Goal: Contribute content: Contribute content

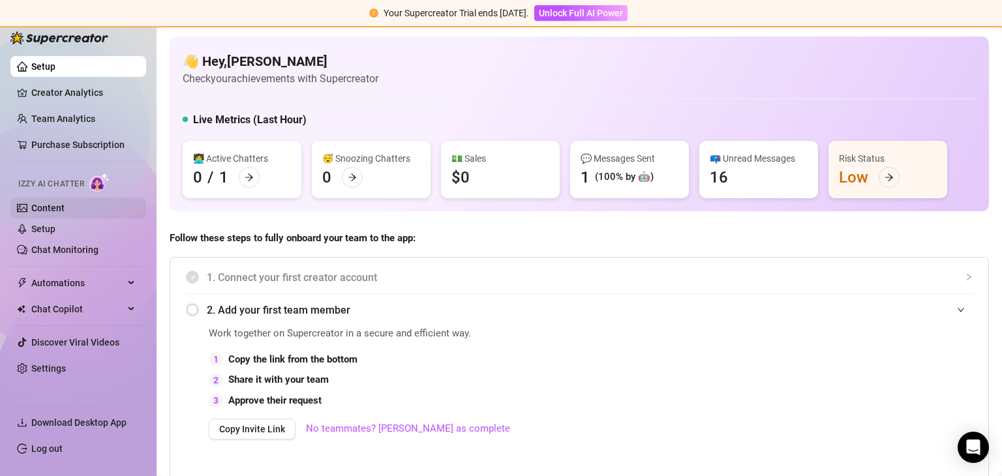
click at [57, 207] on link "Content" at bounding box center [47, 208] width 33 height 10
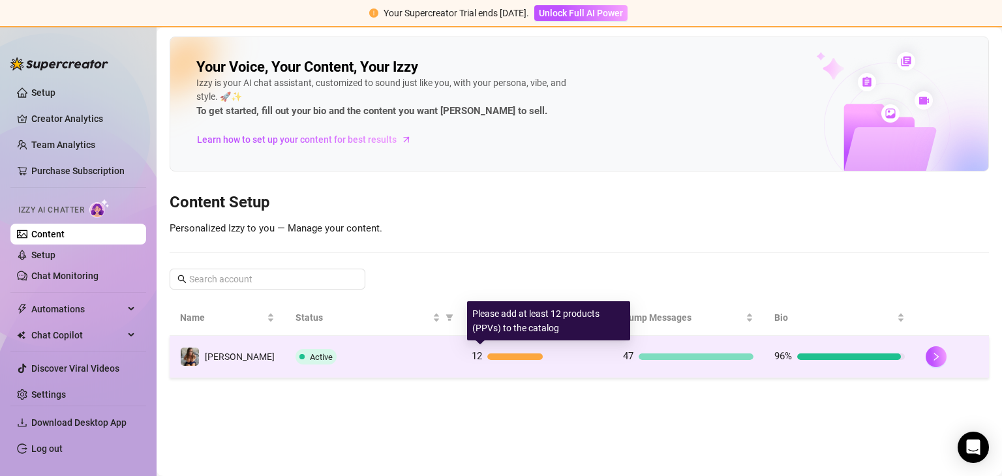
click at [503, 353] on div at bounding box center [514, 356] width 55 height 7
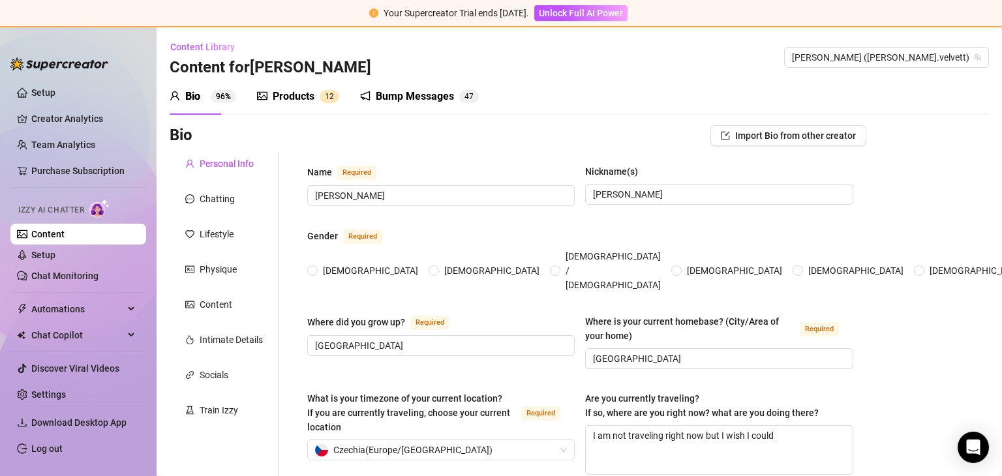
radio input "true"
type input "[DATE]"
click at [203, 203] on div "Chatting" at bounding box center [217, 199] width 35 height 14
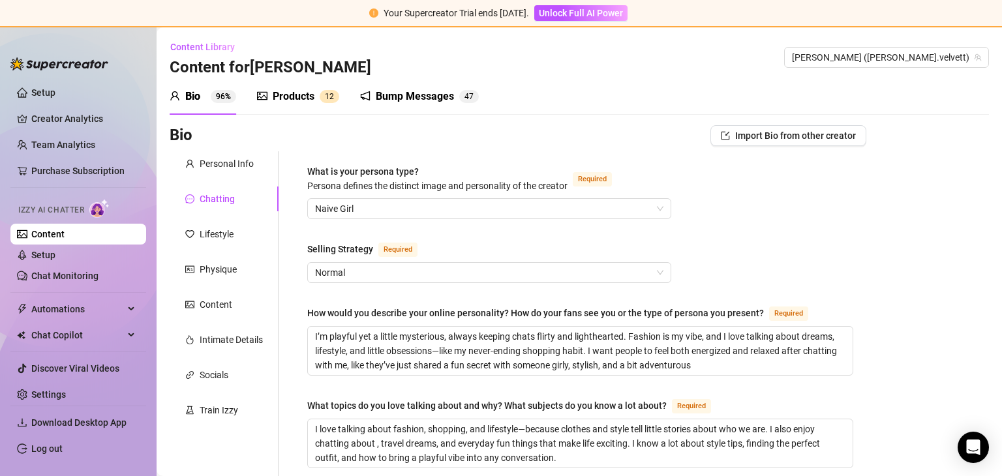
click at [283, 102] on div "Products" at bounding box center [294, 97] width 42 height 16
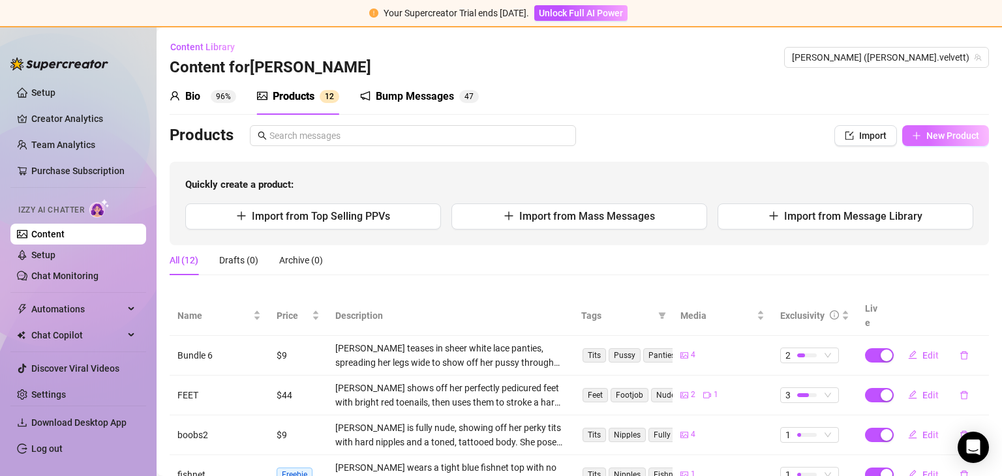
click at [944, 130] on span "New Product" at bounding box center [952, 135] width 53 height 10
type textarea "Type your message here..."
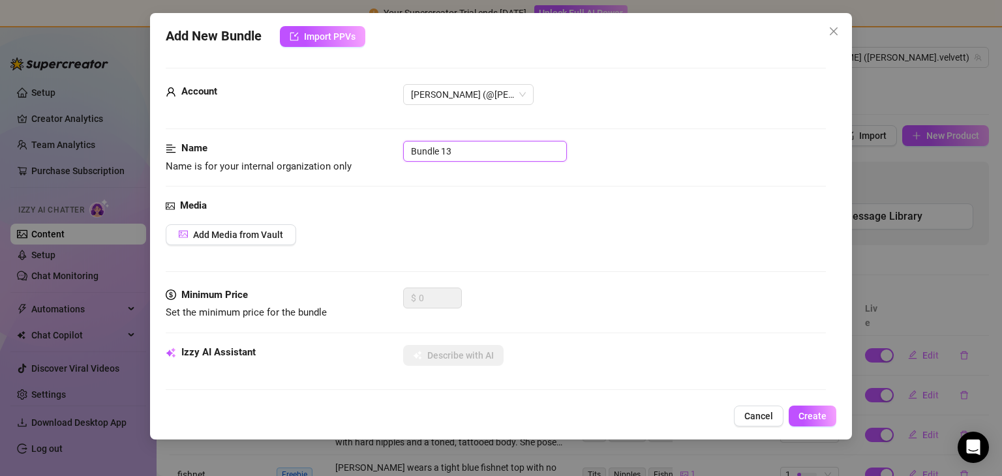
drag, startPoint x: 457, startPoint y: 149, endPoint x: 395, endPoint y: 151, distance: 62.0
click at [395, 151] on div "Name Name is for your internal organization only Bundle 13" at bounding box center [495, 157] width 659 height 33
type input "free1"
click at [227, 235] on span "Add Media from Vault" at bounding box center [238, 235] width 90 height 10
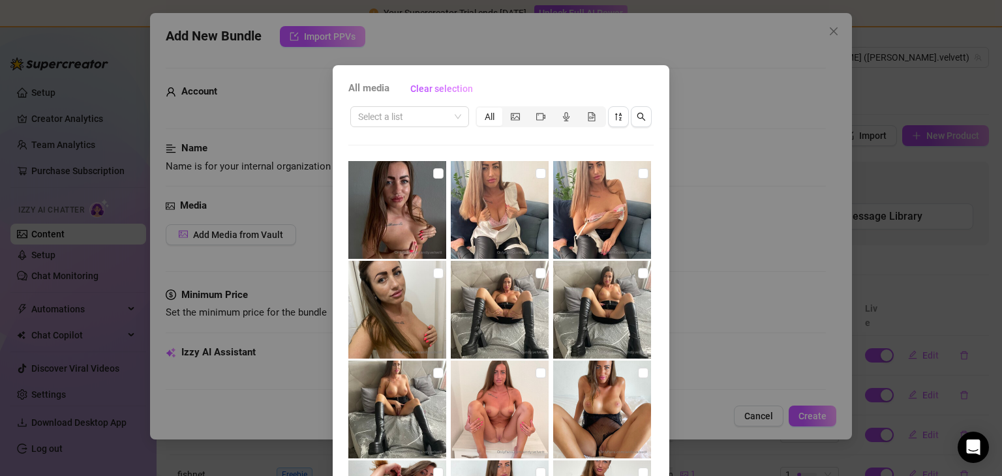
click at [589, 222] on img at bounding box center [602, 210] width 98 height 98
checkbox input "true"
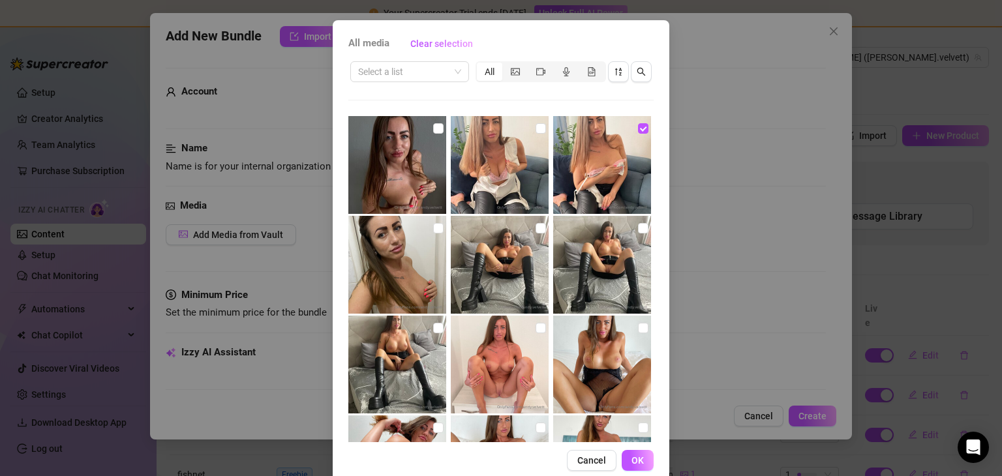
scroll to position [68, 0]
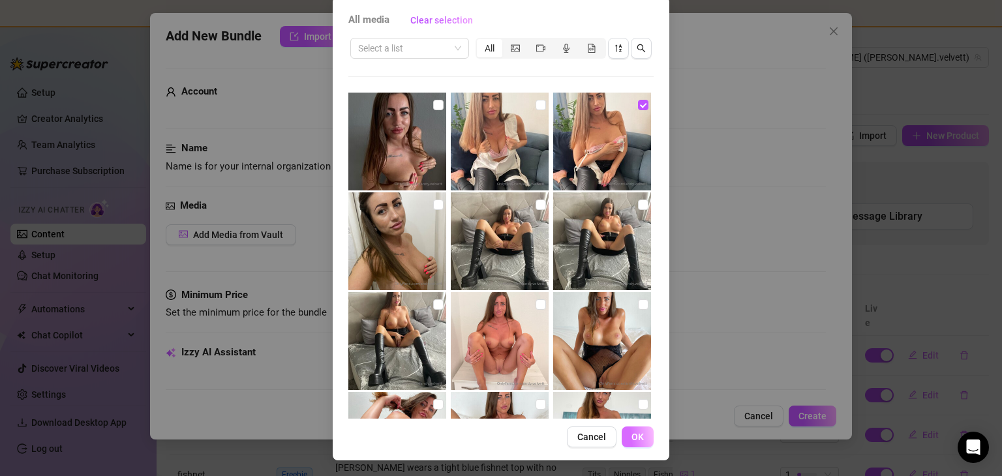
click at [623, 434] on button "OK" at bounding box center [637, 436] width 32 height 21
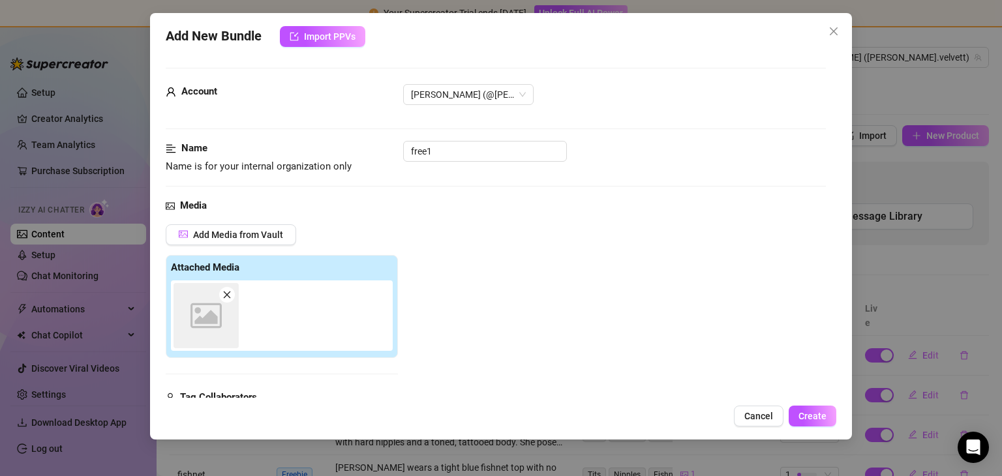
scroll to position [185, 0]
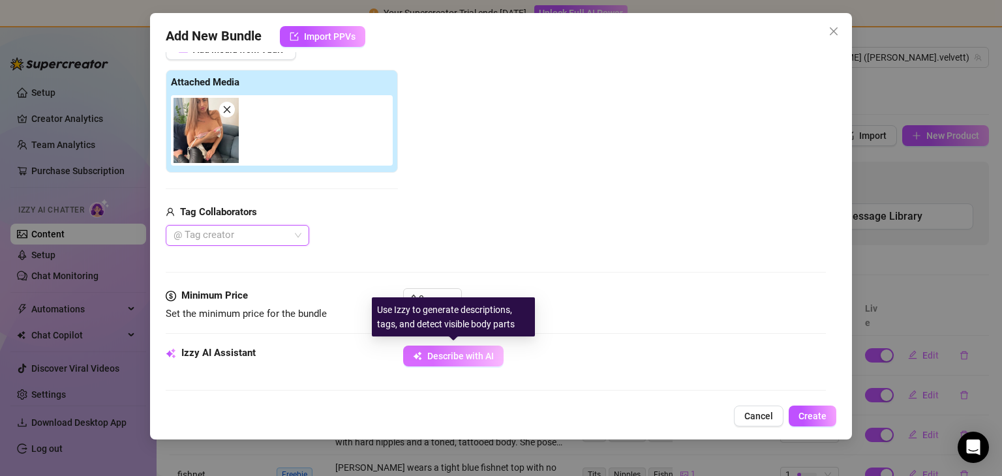
click at [477, 346] on button "Describe with AI" at bounding box center [453, 356] width 100 height 21
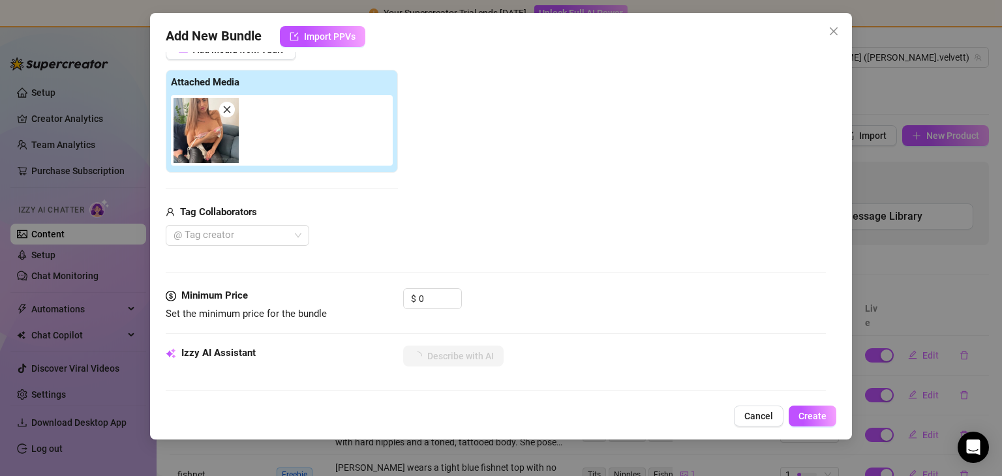
type textarea "[PERSON_NAME]"
type textarea "[PERSON_NAME] on"
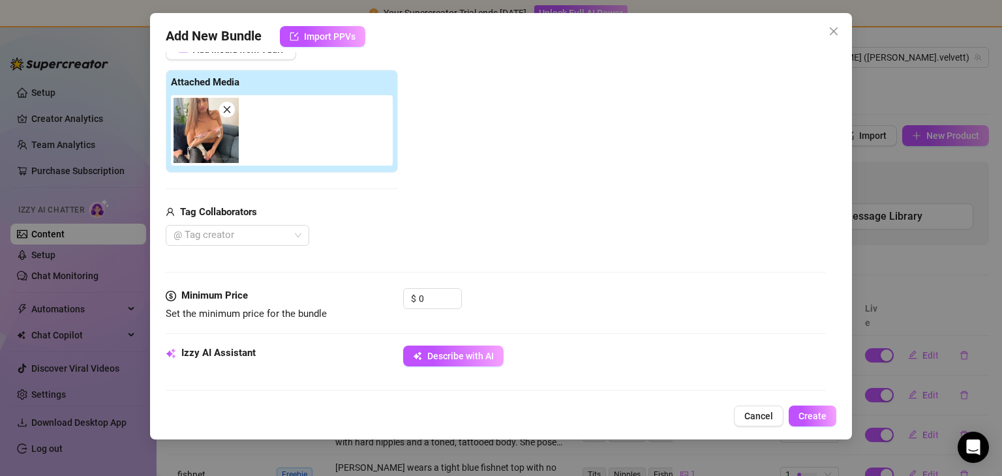
type textarea "[PERSON_NAME] on"
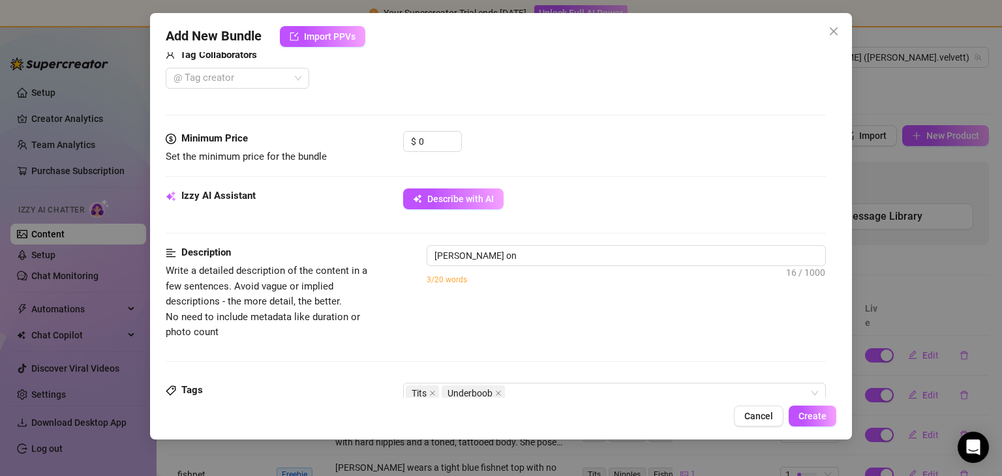
type textarea "[PERSON_NAME] on the"
type textarea "[PERSON_NAME] on the couch"
type textarea "[PERSON_NAME] on the couch in"
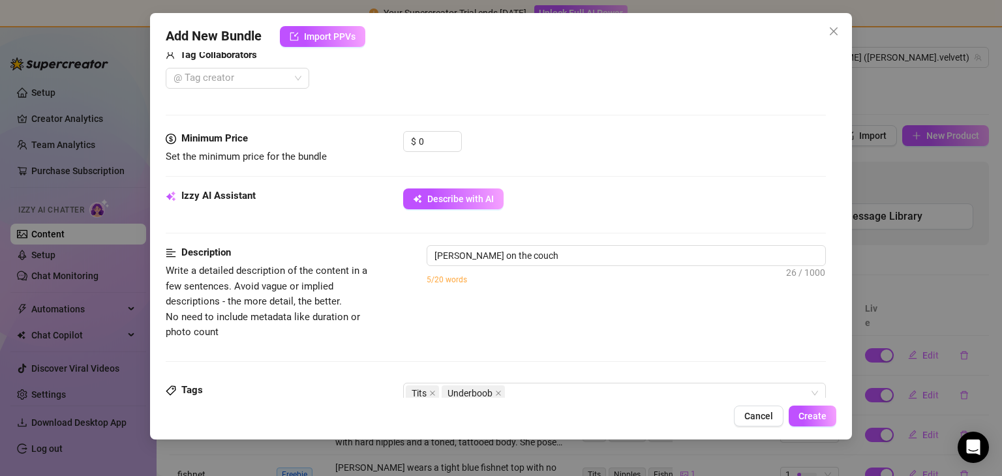
type textarea "[PERSON_NAME] on the couch in"
type textarea "[PERSON_NAME] on the couch in tight"
type textarea "[PERSON_NAME] teases on the couch in tight black"
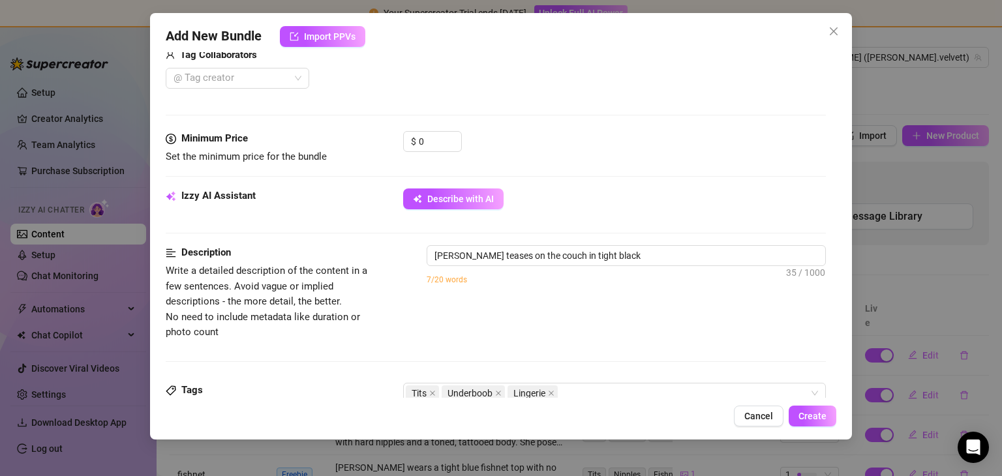
type textarea "[PERSON_NAME] teases on the couch in tight black leather"
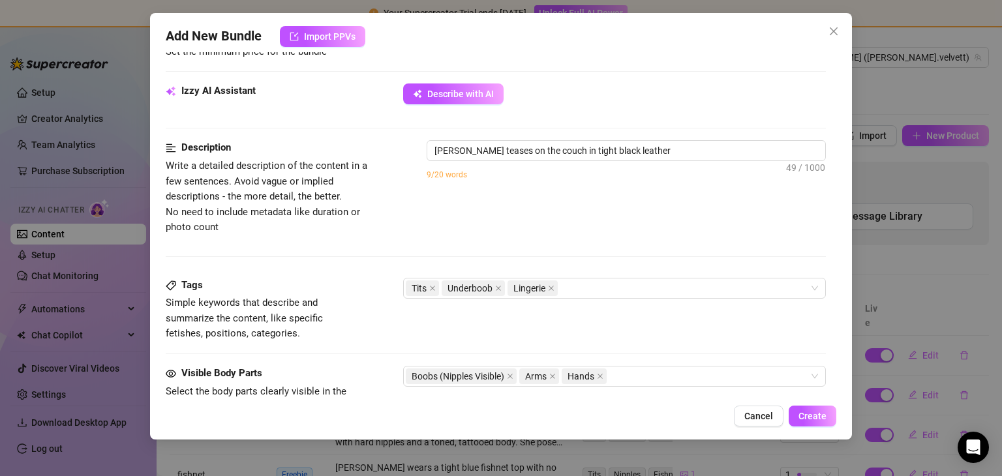
type textarea "[PERSON_NAME] teases on the couch in tight black leather pants,"
type textarea "[PERSON_NAME] teases on the couch in tight black leather pants, pulling"
type textarea "[PERSON_NAME] teases on the couch in tight black leather pants, pulling down"
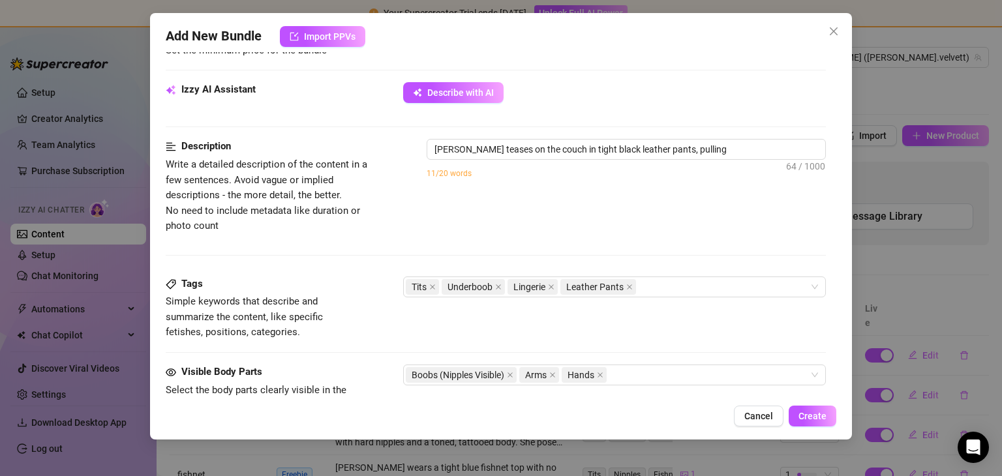
type textarea "[PERSON_NAME] teases on the couch in tight black leather pants, pulling down"
type textarea "[PERSON_NAME] teases on the couch in tight black leather pants, pulling down her"
type textarea "[PERSON_NAME] teases on the couch in tight black leather pants, pulling down he…"
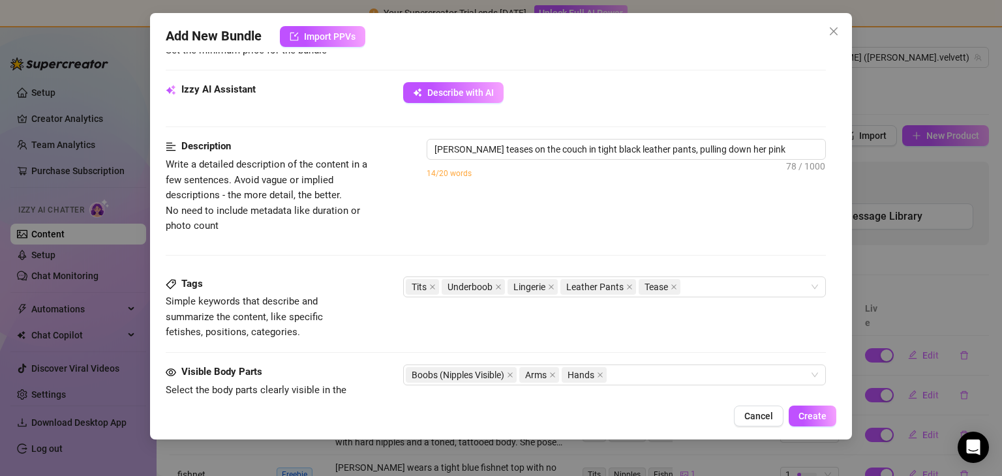
type textarea "[PERSON_NAME] teases on the couch in tight black leather pants, pulling down he…"
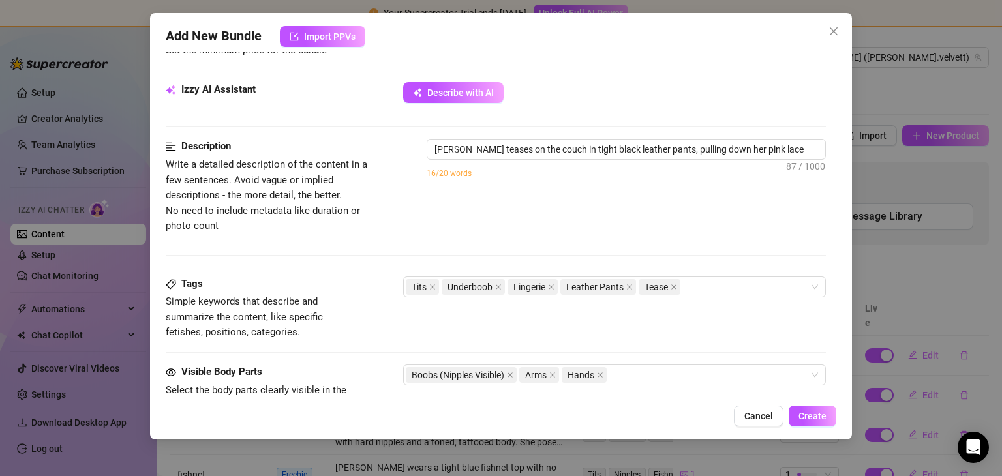
type textarea "[PERSON_NAME] teases on the couch in tight black leather pants, pulling down he…"
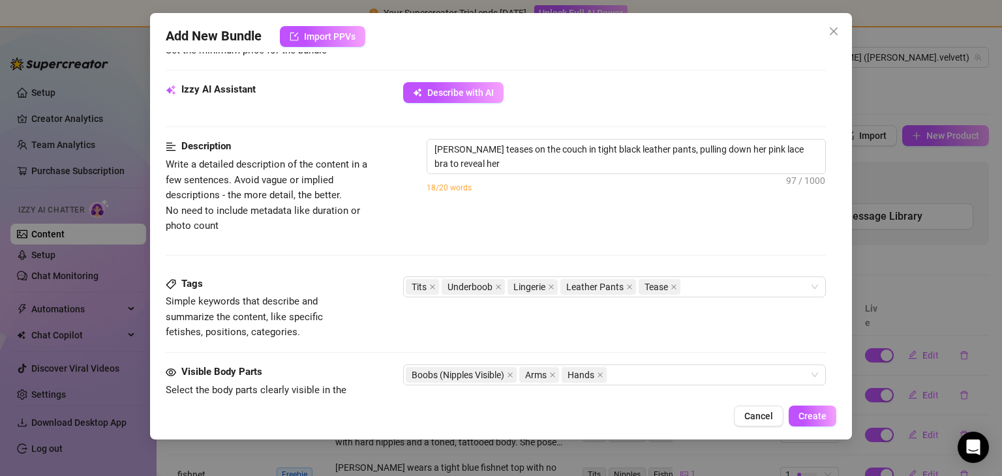
type textarea "[PERSON_NAME] teases on the couch in tight black leather pants, pulling down he…"
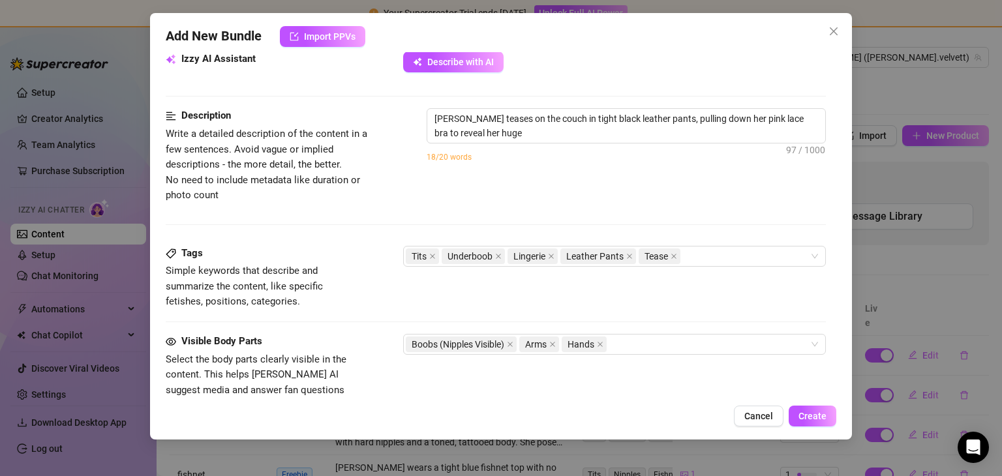
type textarea "[PERSON_NAME] teases on the couch in tight black leather pants, pulling down he…"
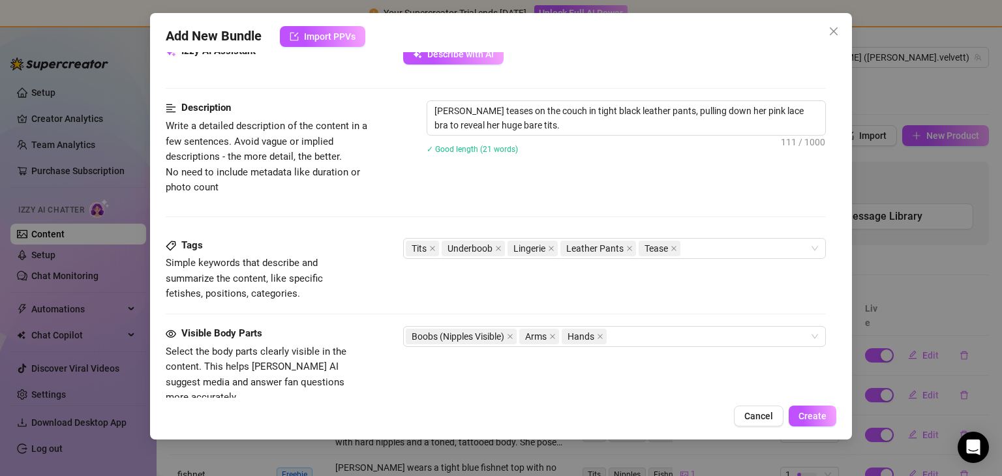
type textarea "[PERSON_NAME] teases on the couch in tight black leather pants, pulling down he…"
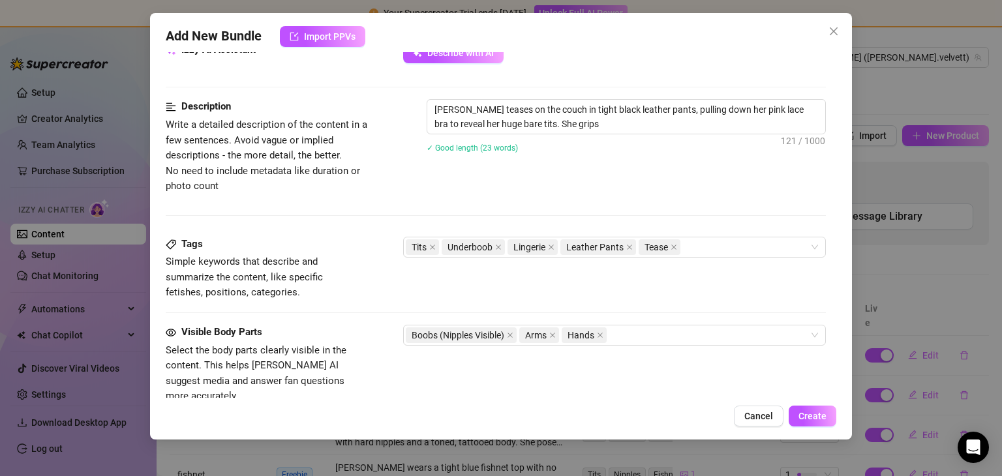
type textarea "[PERSON_NAME] teases on the couch in tight black leather pants, pulling down he…"
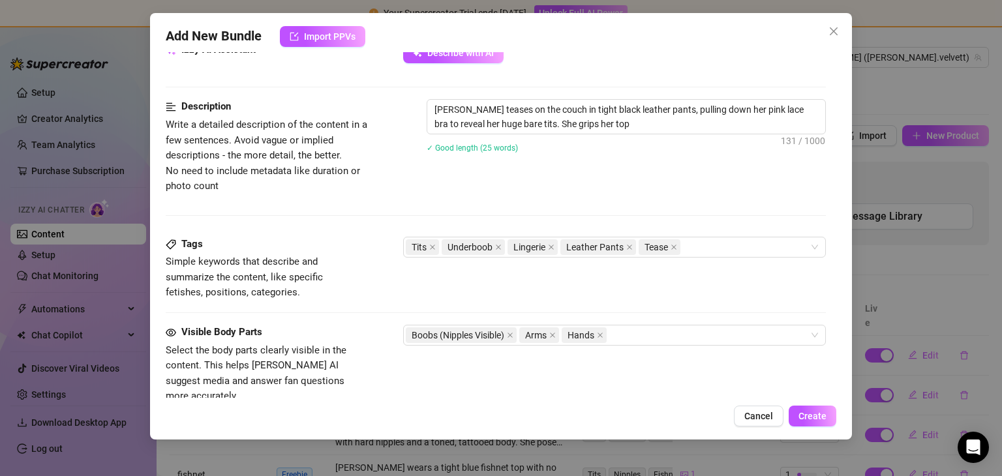
type textarea "[PERSON_NAME] teases on the couch in tight black leather pants, pulling down he…"
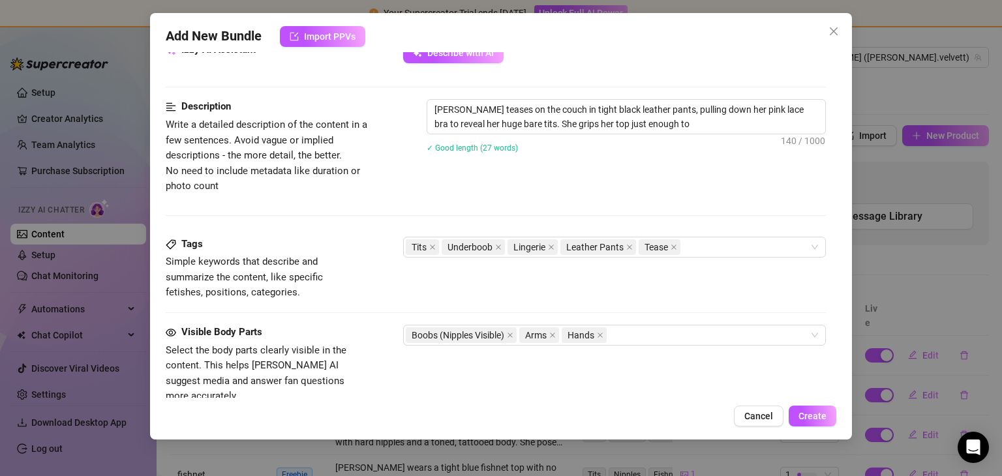
type textarea "[PERSON_NAME] teases on the couch in tight black leather pants, pulling down he…"
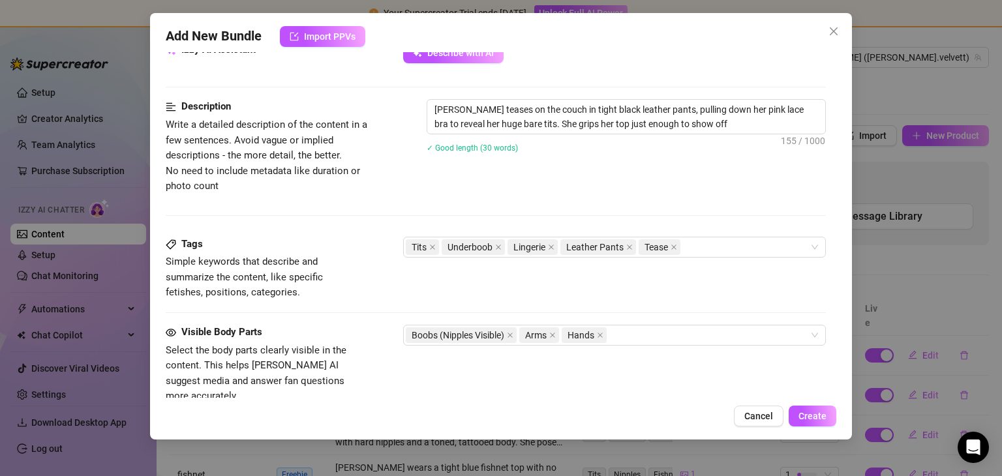
type textarea "[PERSON_NAME] teases on the couch in tight black leather pants, pulling down he…"
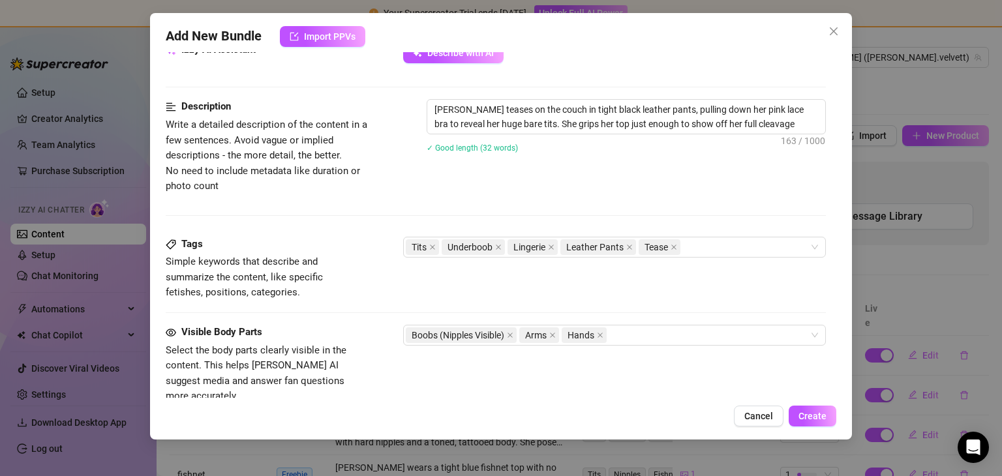
type textarea "[PERSON_NAME] teases on the couch in tight black leather pants, pulling down he…"
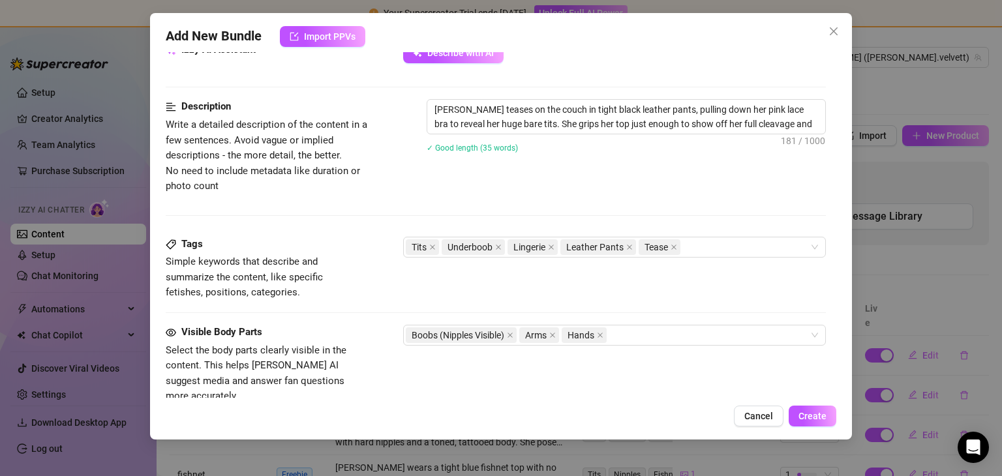
type textarea "[PERSON_NAME] teases on the couch in tight black leather pants, pulling down he…"
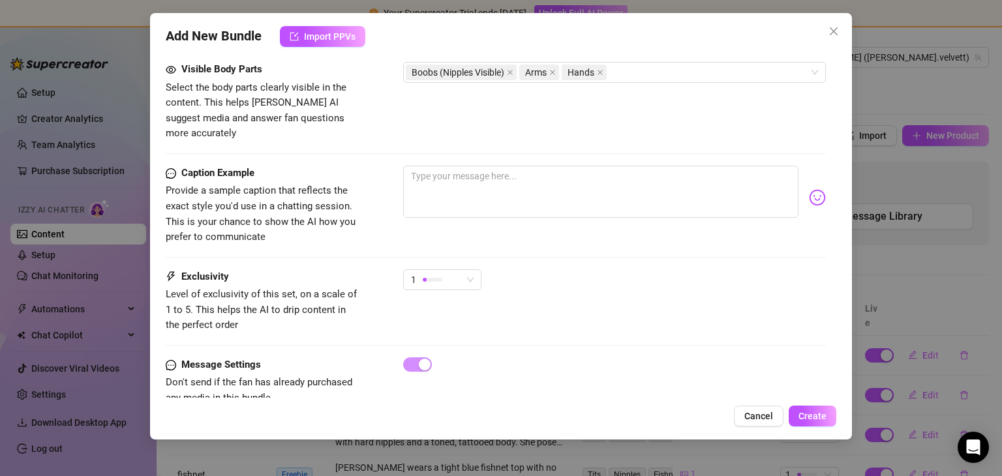
scroll to position [762, 0]
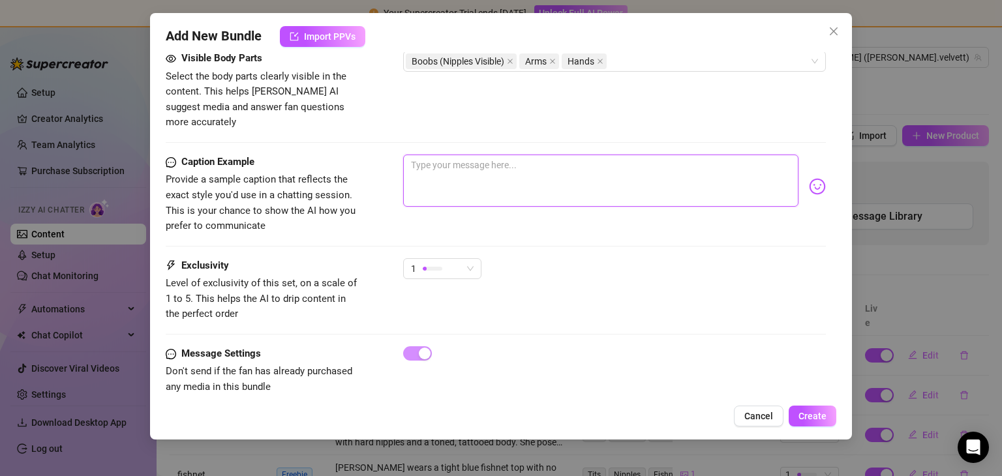
click at [462, 155] on textarea at bounding box center [600, 181] width 394 height 52
paste textarea "Covered just enough… want me to uncover more?"
type textarea "Covered just enough… want me to uncover more?"
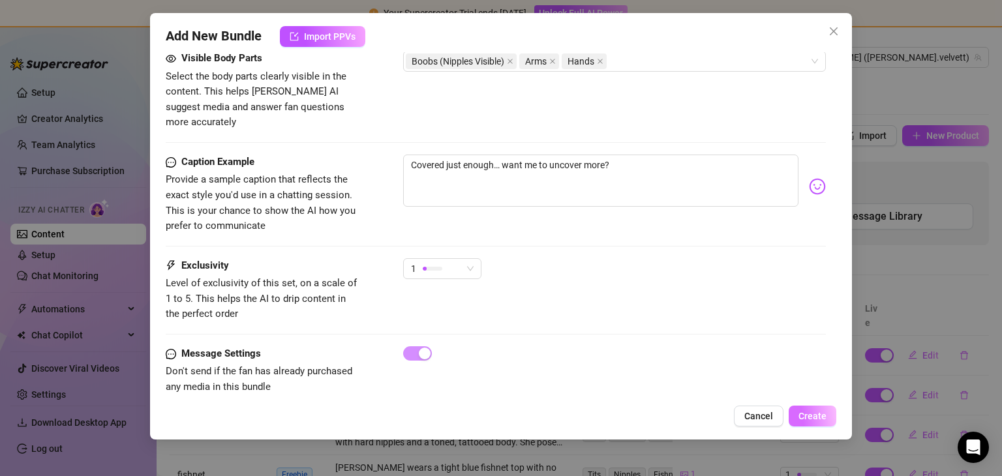
click at [811, 415] on span "Create" at bounding box center [812, 416] width 28 height 10
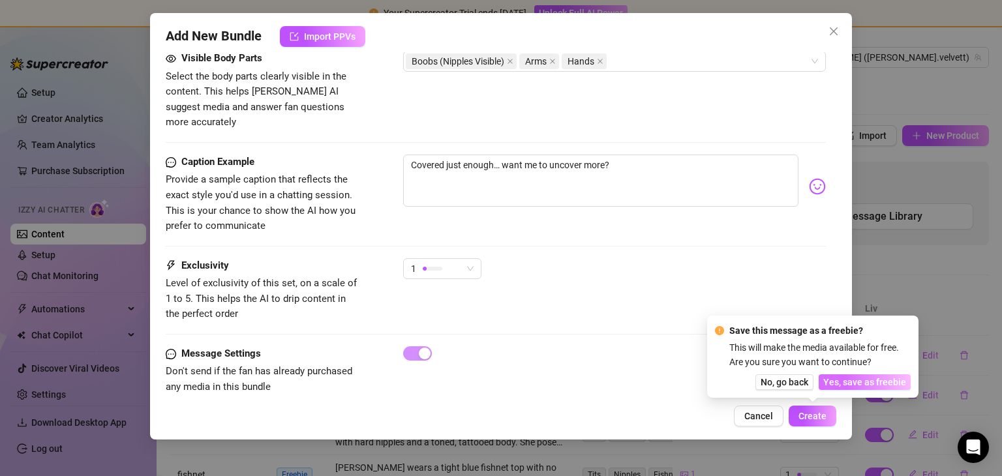
click at [849, 379] on span "Yes, save as freebie" at bounding box center [864, 382] width 83 height 10
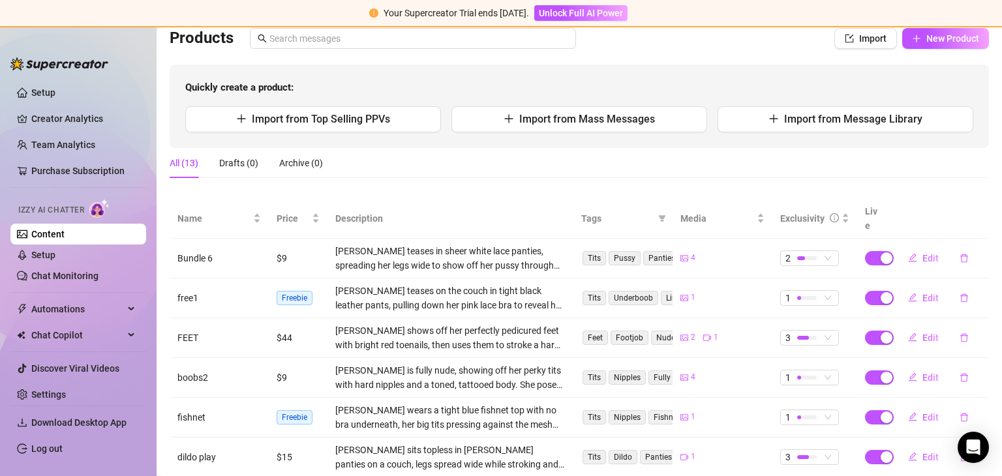
scroll to position [75, 0]
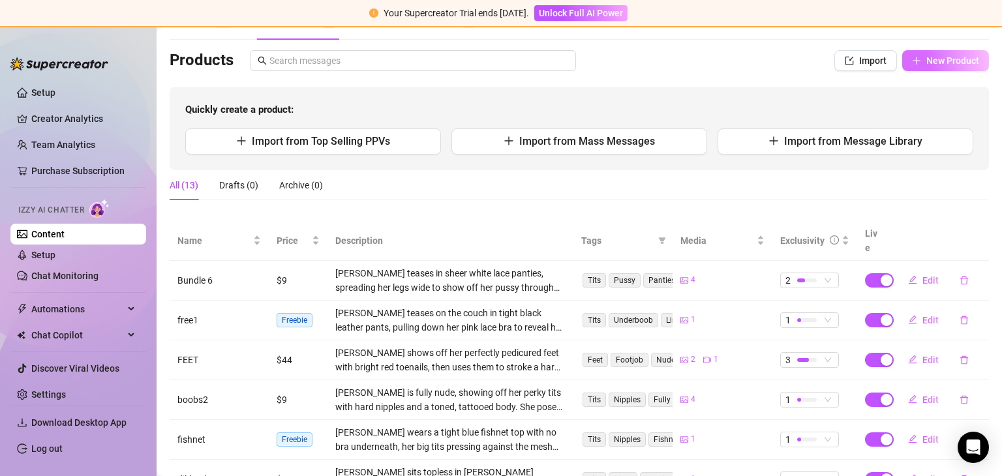
click at [926, 55] on span "New Product" at bounding box center [952, 60] width 53 height 10
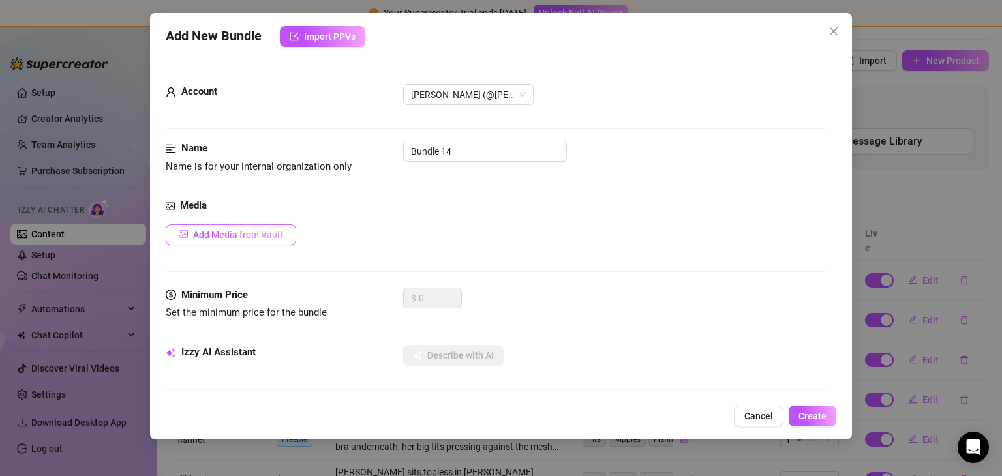
click at [261, 230] on span "Add Media from Vault" at bounding box center [238, 235] width 90 height 10
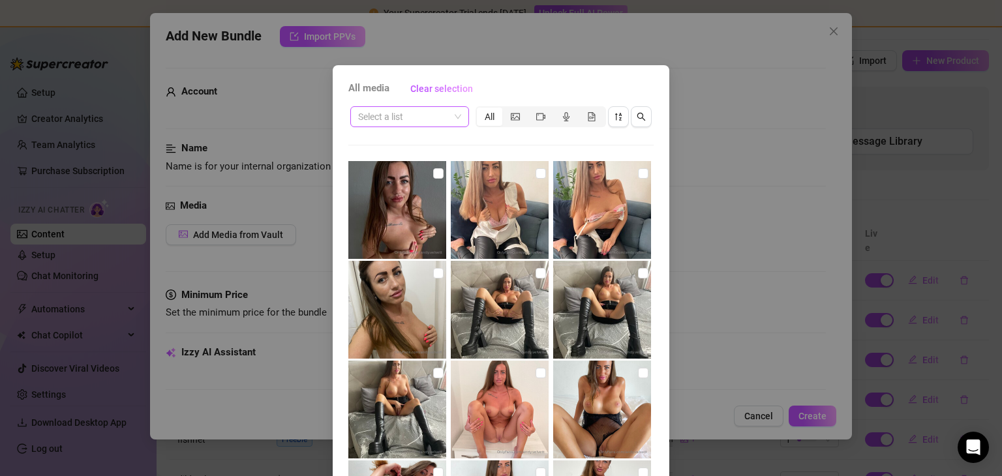
click at [402, 123] on input "search" at bounding box center [403, 117] width 91 height 20
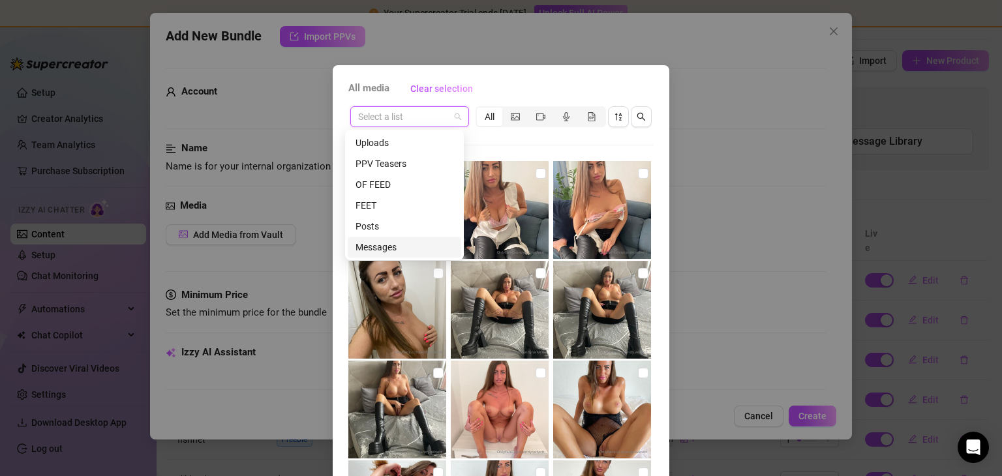
click at [376, 250] on div "Messages" at bounding box center [404, 247] width 98 height 14
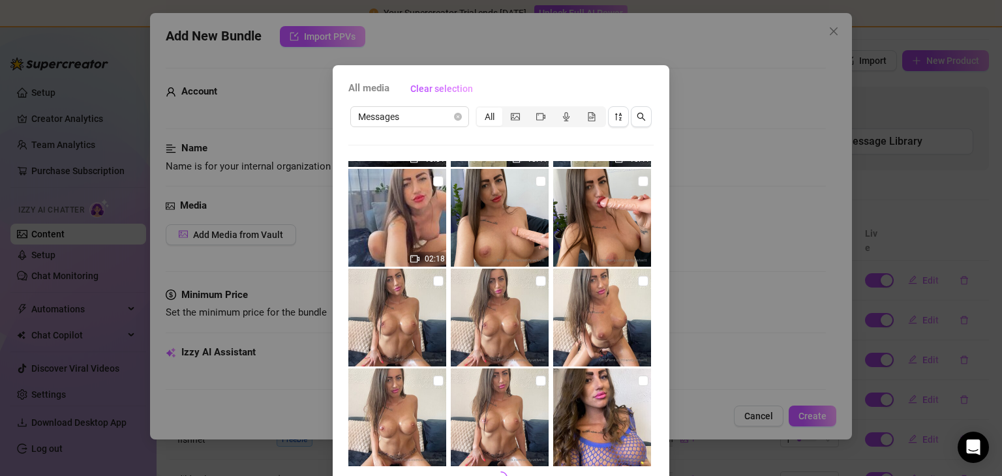
scroll to position [293, 0]
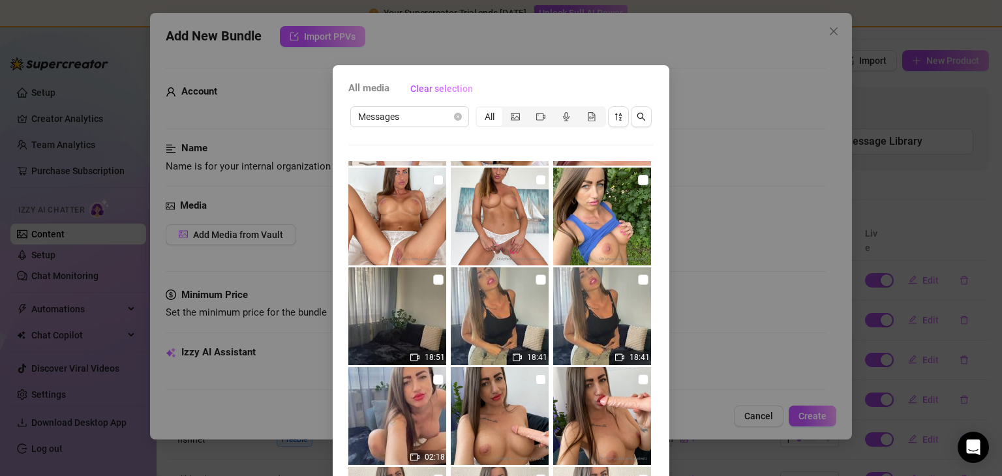
click at [485, 121] on div "All" at bounding box center [489, 117] width 25 height 18
click at [480, 110] on input "All" at bounding box center [480, 110] width 0 height 0
click at [490, 115] on div "All" at bounding box center [489, 117] width 25 height 18
click at [480, 110] on input "All" at bounding box center [480, 110] width 0 height 0
click at [490, 115] on div "All" at bounding box center [489, 117] width 25 height 18
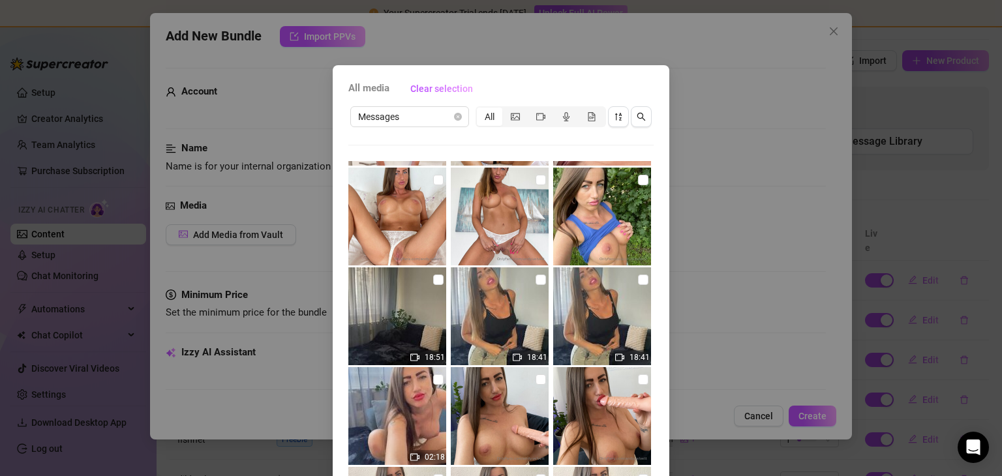
click at [480, 110] on input "All" at bounding box center [480, 110] width 0 height 0
click at [405, 111] on span "Messages" at bounding box center [409, 117] width 103 height 20
click at [487, 112] on div "All" at bounding box center [489, 117] width 25 height 18
click at [480, 110] on input "All" at bounding box center [480, 110] width 0 height 0
click at [514, 115] on div "segmented control" at bounding box center [514, 117] width 25 height 18
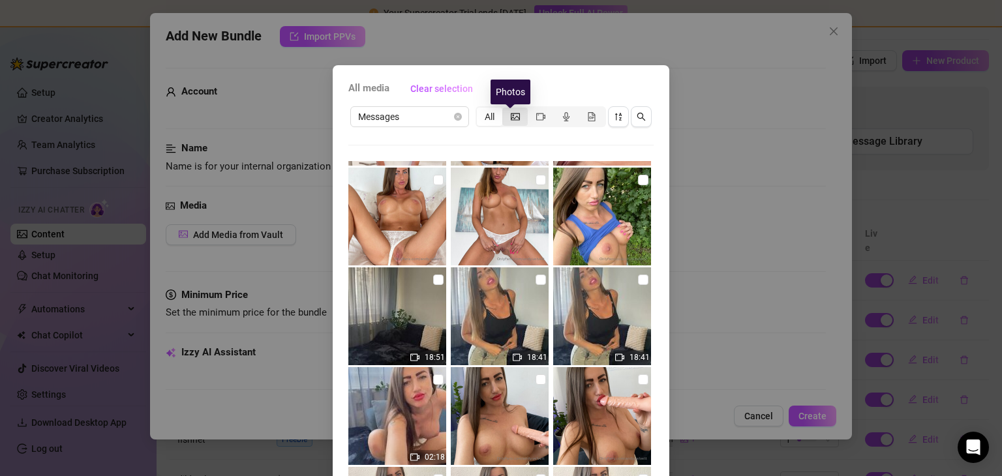
click at [505, 110] on input "segmented control" at bounding box center [505, 110] width 0 height 0
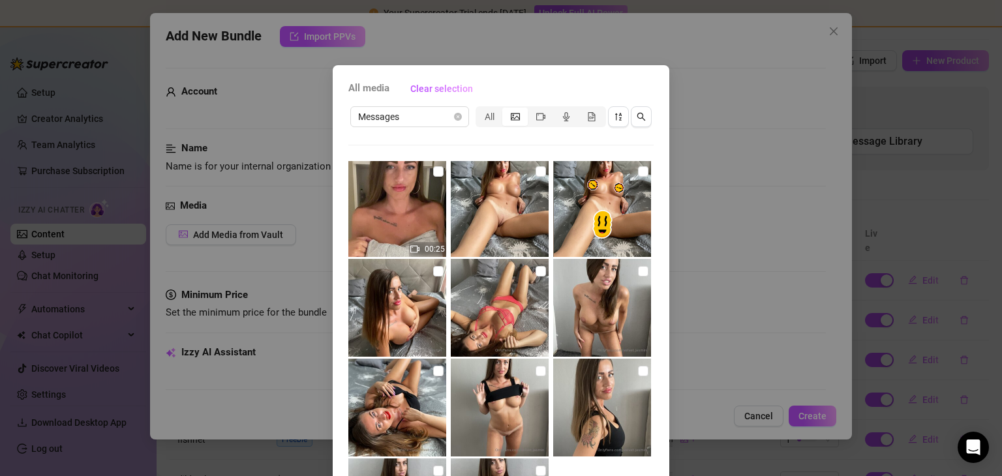
scroll to position [2985, 0]
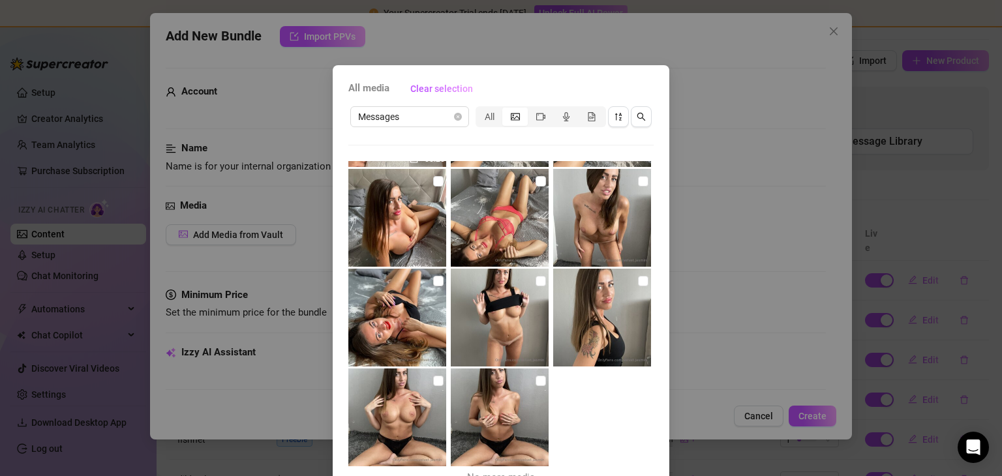
click at [720, 84] on div "All media Clear selection Messages All 18:51 18:41 18:41 02:18 25:40 09:52 08:1…" at bounding box center [501, 238] width 1002 height 476
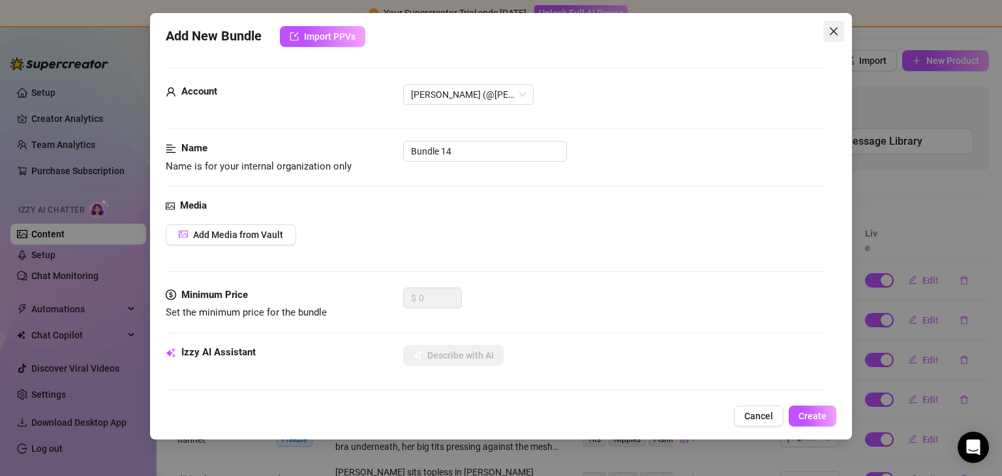
click at [833, 28] on icon "close" at bounding box center [833, 31] width 10 height 10
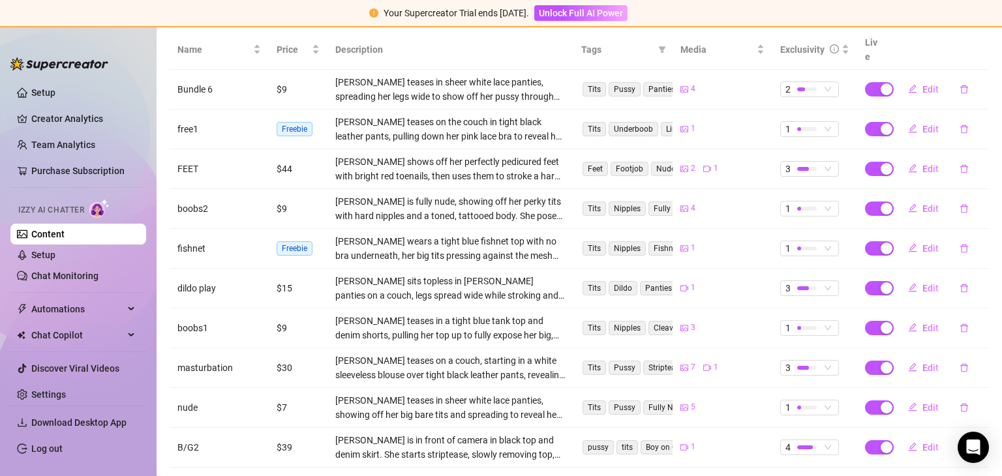
scroll to position [264, 0]
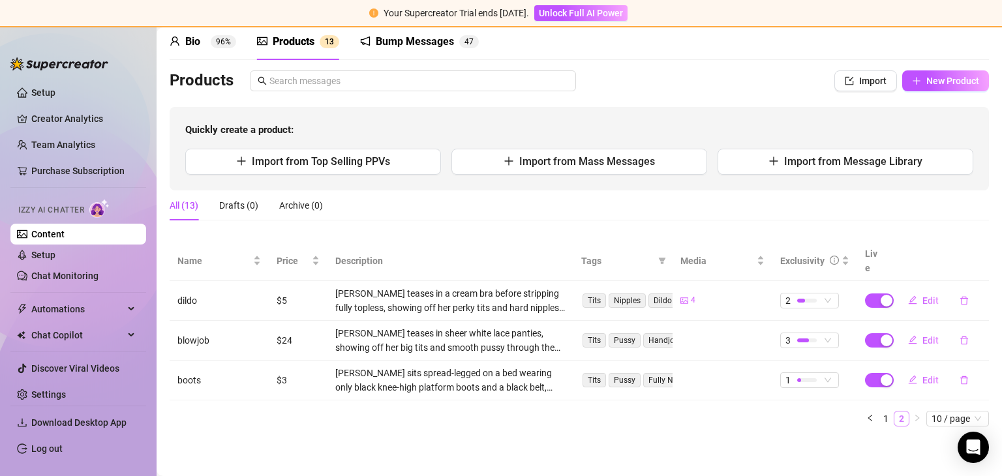
scroll to position [39, 0]
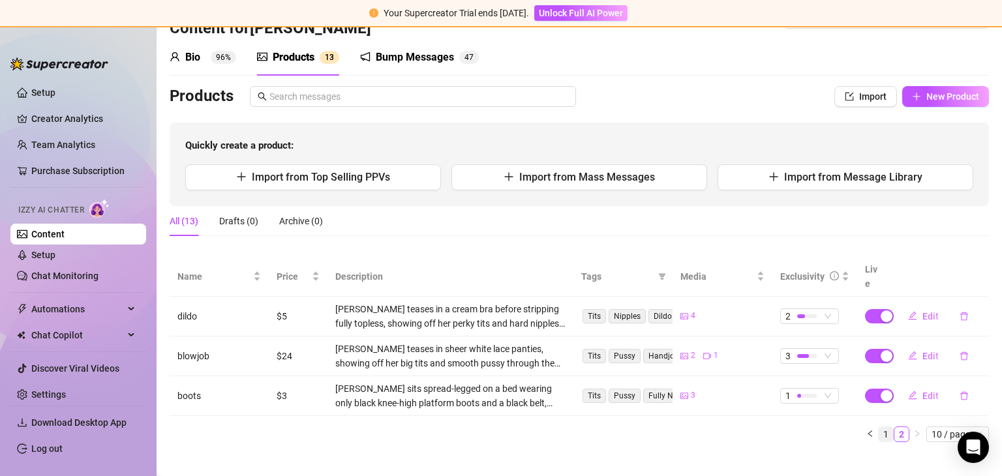
click at [878, 427] on link "1" at bounding box center [885, 434] width 14 height 14
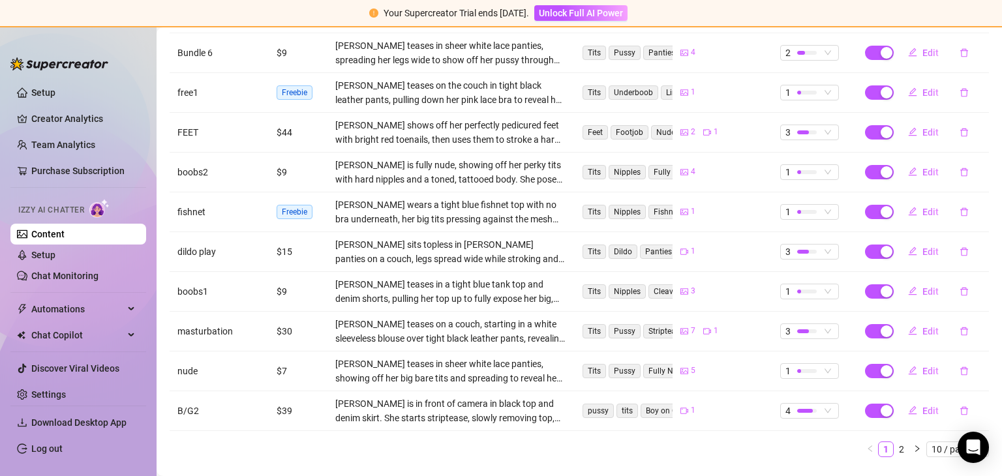
scroll to position [317, 0]
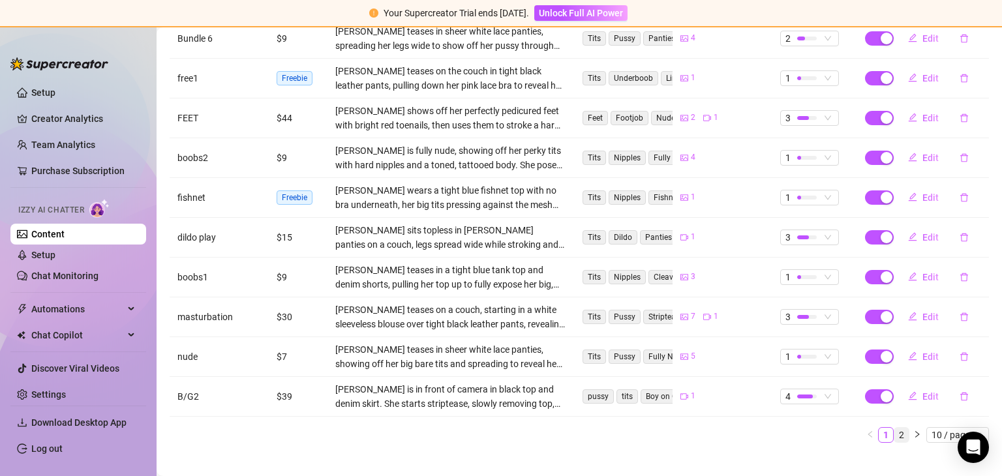
click at [895, 428] on link "2" at bounding box center [901, 435] width 14 height 14
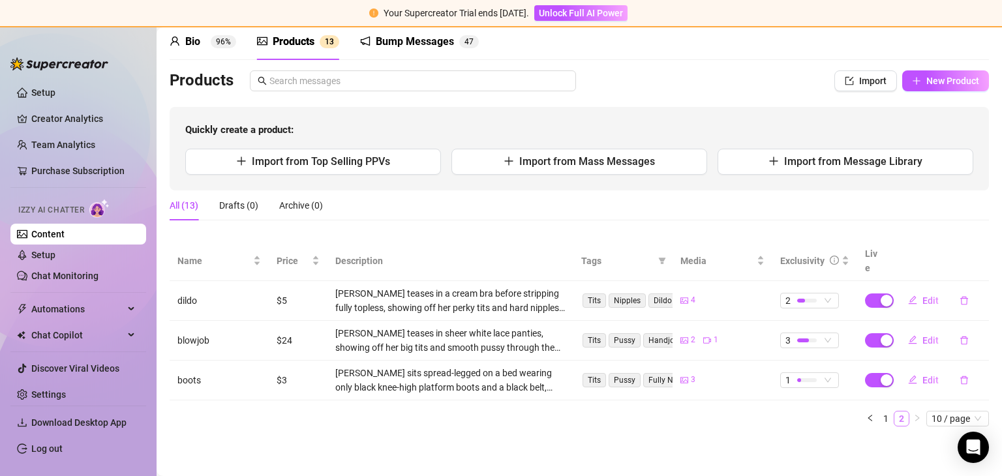
scroll to position [39, 0]
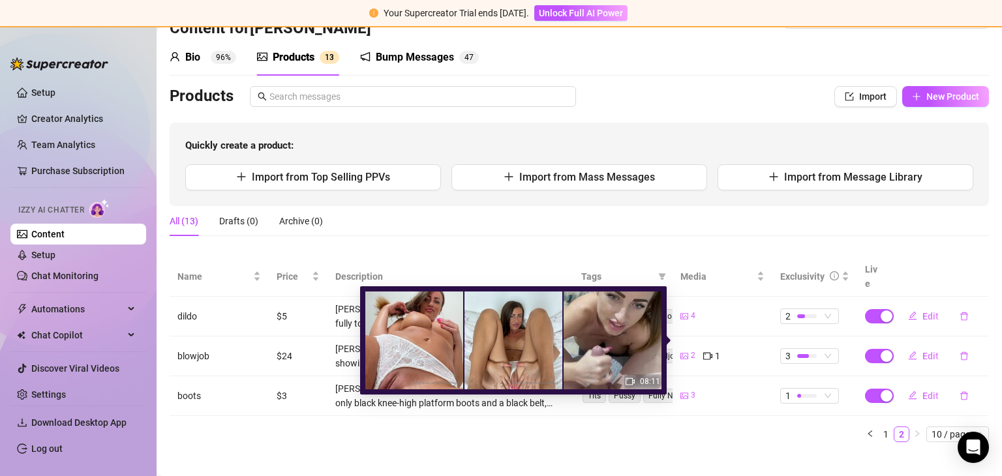
click at [703, 351] on icon "video-camera" at bounding box center [707, 355] width 9 height 9
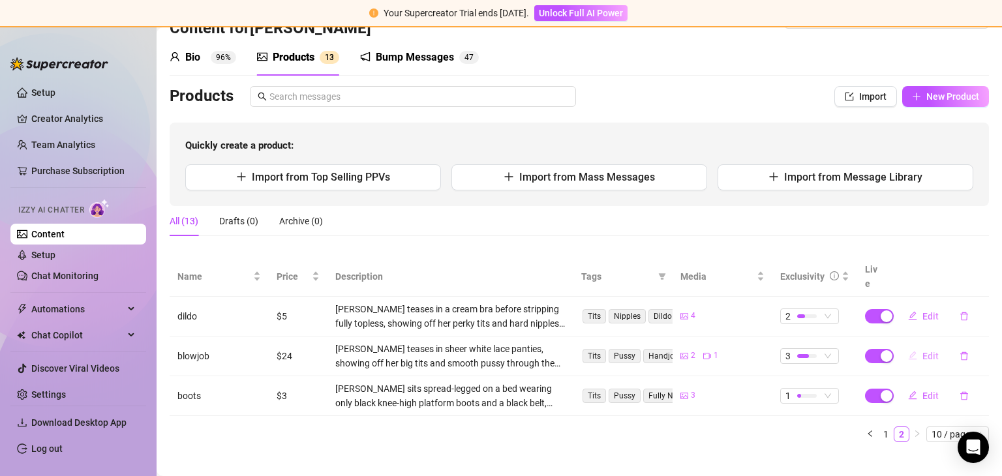
click at [924, 351] on span "Edit" at bounding box center [930, 356] width 16 height 10
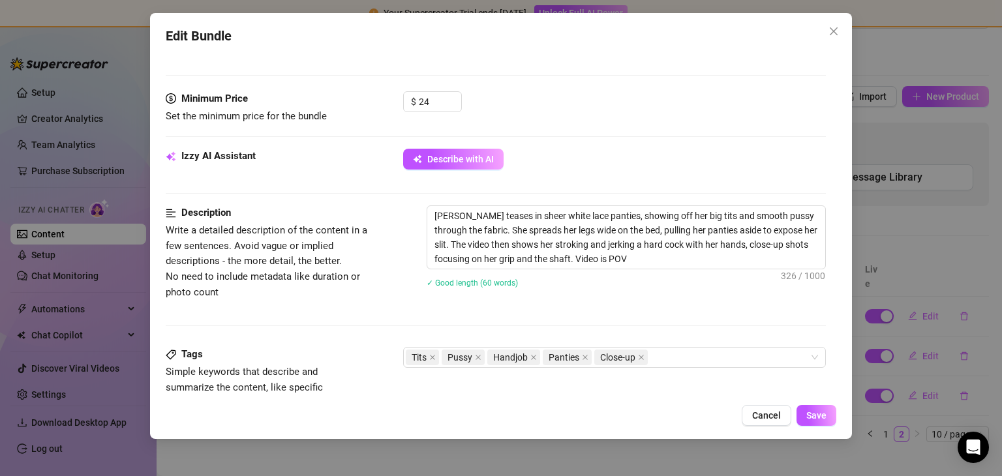
scroll to position [402, 0]
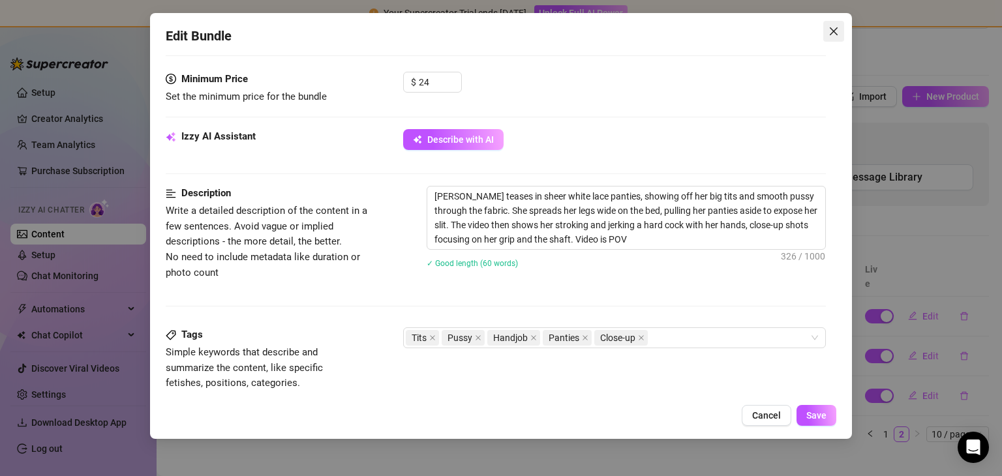
click at [833, 35] on icon "close" at bounding box center [833, 31] width 10 height 10
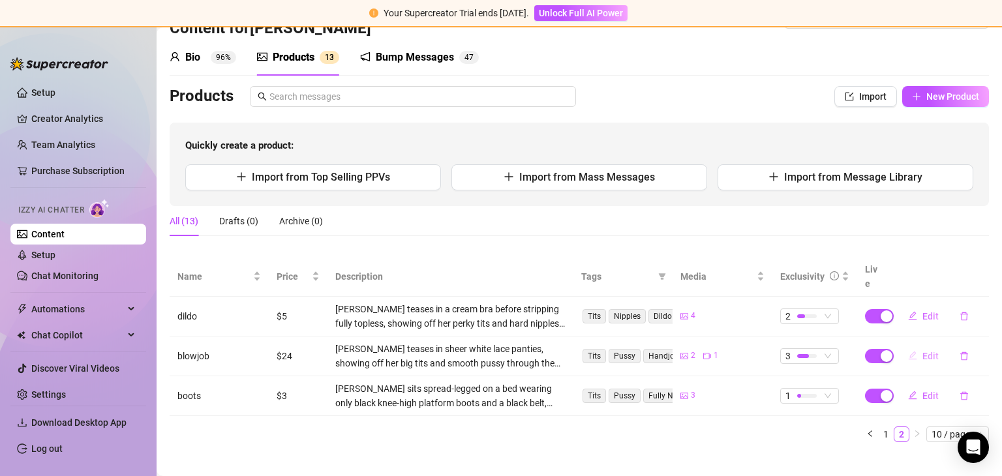
click at [922, 351] on span "Edit" at bounding box center [930, 356] width 16 height 10
type textarea "Watch me suck and jerk hard cock, until he cums 💦👅"
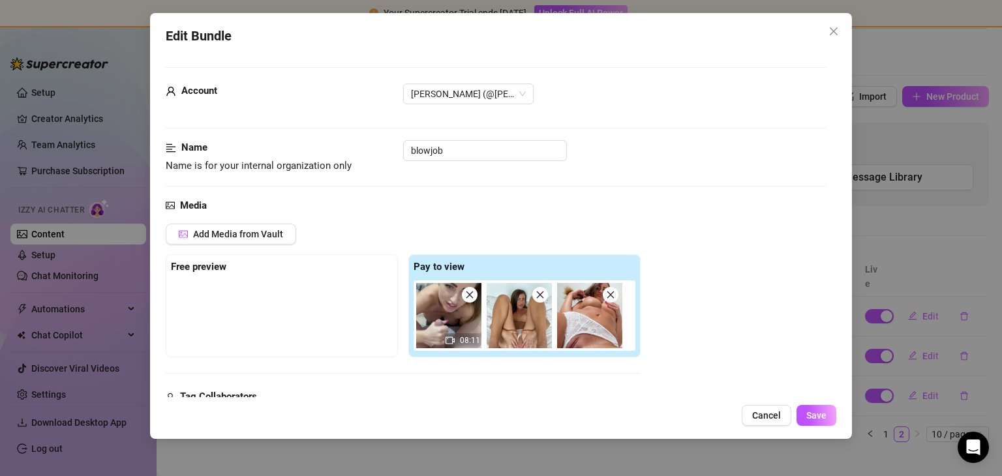
click at [452, 306] on img at bounding box center [448, 315] width 65 height 65
click at [463, 339] on span "08:11" at bounding box center [470, 340] width 20 height 9
click at [831, 35] on icon "close" at bounding box center [833, 31] width 10 height 10
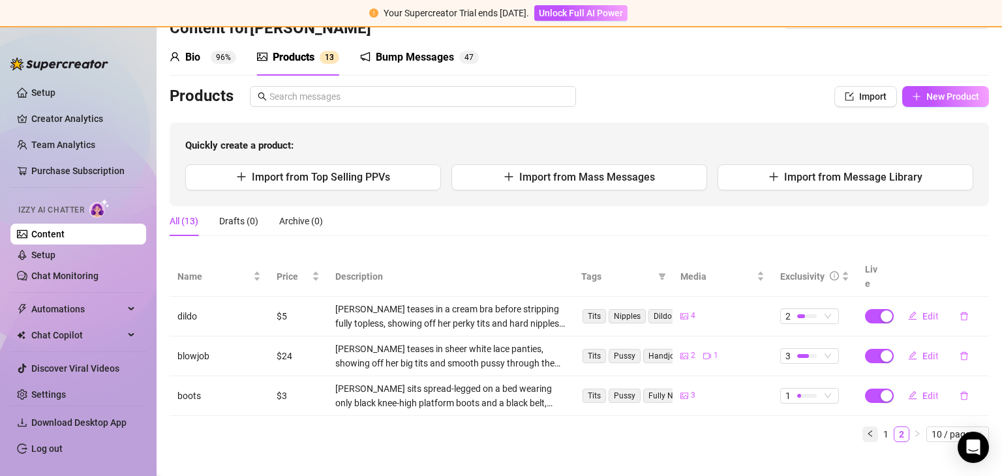
click at [866, 430] on icon "left" at bounding box center [870, 434] width 8 height 8
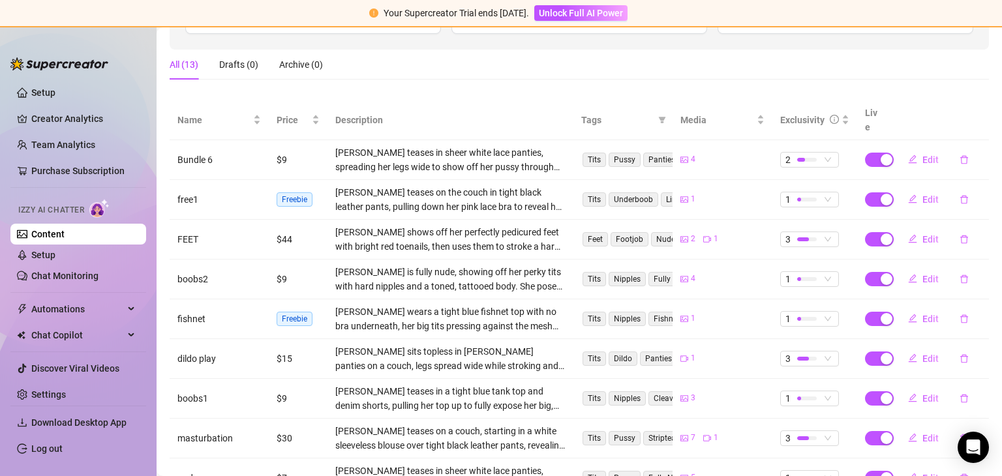
scroll to position [234, 0]
